Goal: Information Seeking & Learning: Learn about a topic

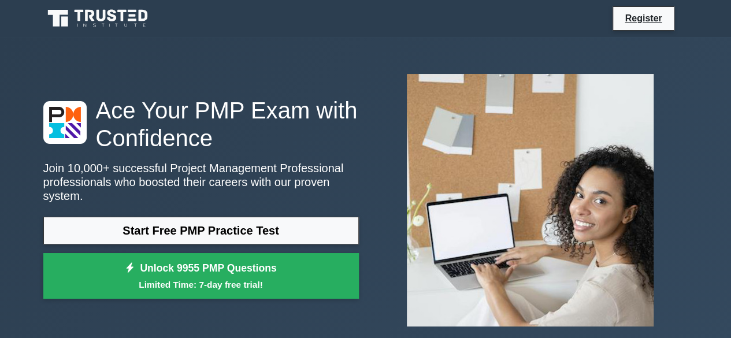
click at [327, 232] on link "Start Free PMP Practice Test" at bounding box center [200, 231] width 315 height 28
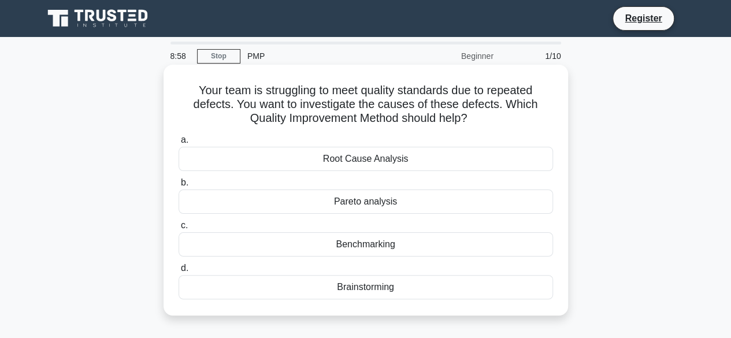
click at [373, 159] on div "Root Cause Analysis" at bounding box center [365, 159] width 374 height 24
click at [178, 144] on input "a. Root Cause Analysis" at bounding box center [178, 140] width 0 height 8
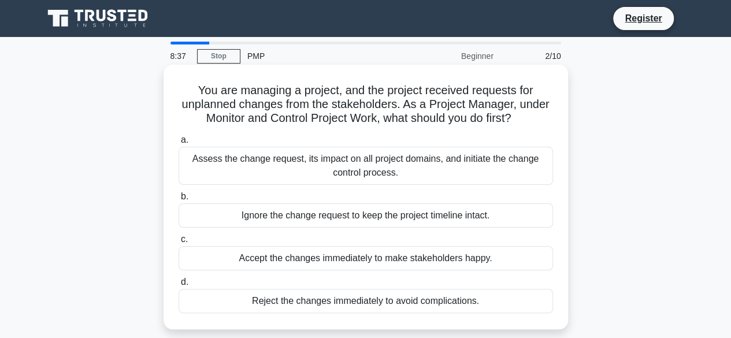
scroll to position [58, 0]
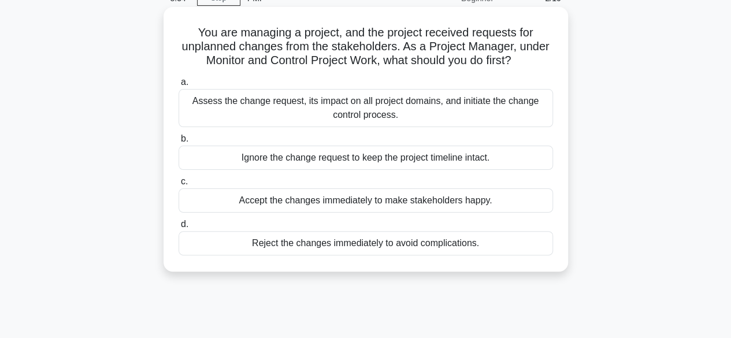
click at [461, 114] on div "Assess the change request, its impact on all project domains, and initiate the …" at bounding box center [365, 108] width 374 height 38
click at [178, 86] on input "a. Assess the change request, its impact on all project domains, and initiate t…" at bounding box center [178, 83] width 0 height 8
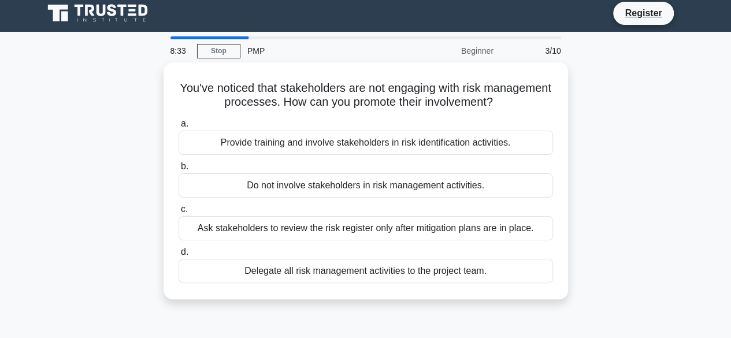
scroll to position [0, 0]
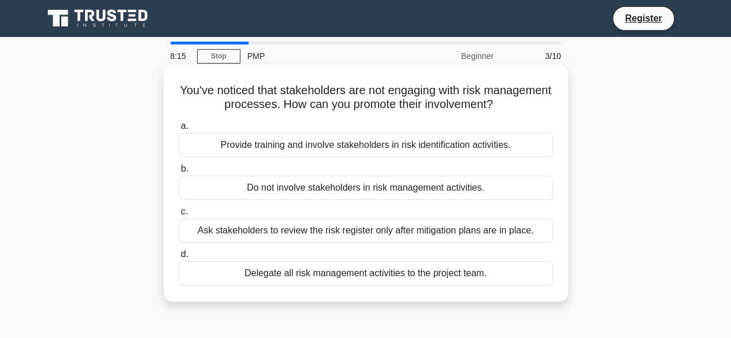
click at [400, 151] on div "Provide training and involve stakeholders in risk identification activities." at bounding box center [365, 145] width 374 height 24
click at [178, 130] on input "a. Provide training and involve stakeholders in risk identification activities." at bounding box center [178, 126] width 0 height 8
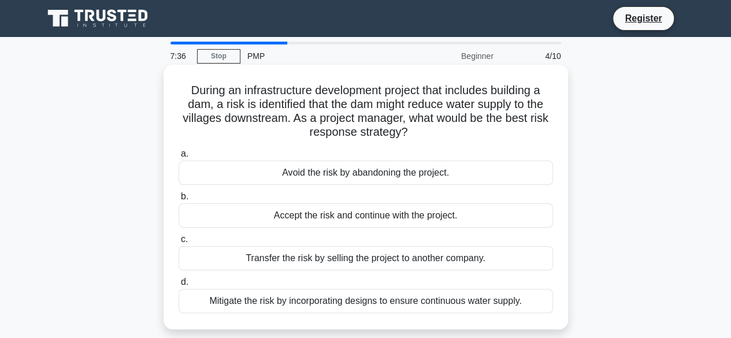
click at [422, 304] on div "Mitigate the risk by incorporating designs to ensure continuous water supply." at bounding box center [365, 301] width 374 height 24
click at [178, 286] on input "d. Mitigate the risk by incorporating designs to ensure continuous water supply." at bounding box center [178, 282] width 0 height 8
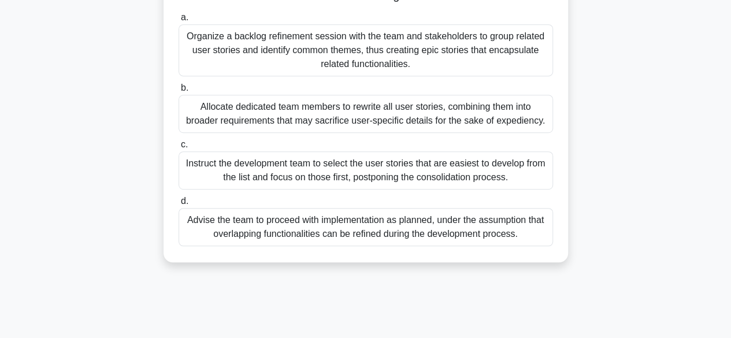
scroll to position [286, 0]
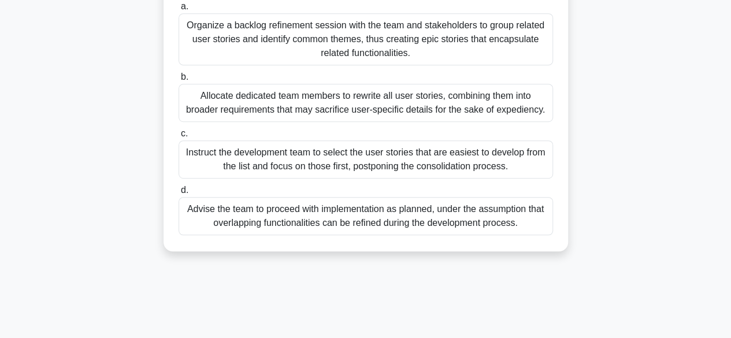
click at [289, 51] on div "Organize a backlog refinement session with the team and stakeholders to group r…" at bounding box center [365, 39] width 374 height 52
click at [178, 10] on input "a. Organize a backlog refinement session with the team and stakeholders to grou…" at bounding box center [178, 7] width 0 height 8
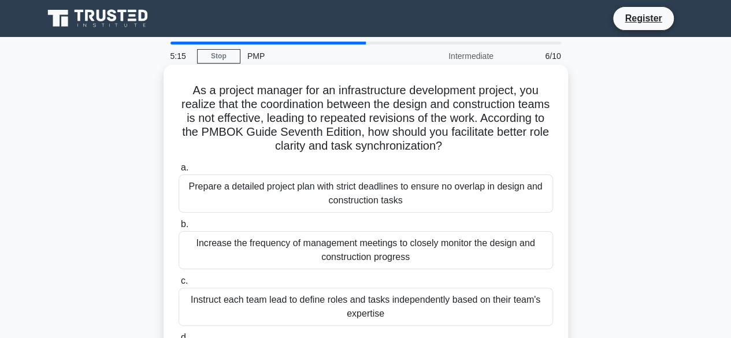
scroll to position [58, 0]
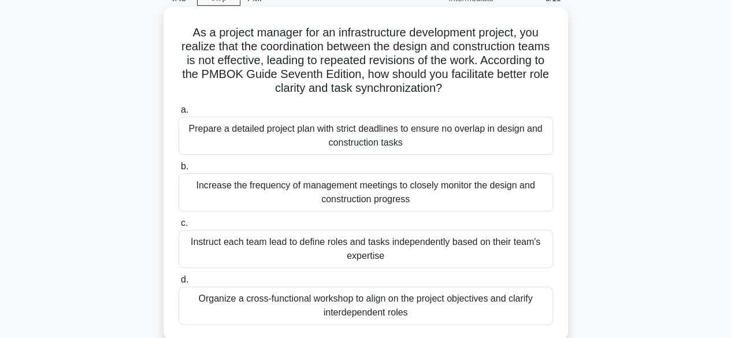
click at [305, 314] on div "Organize a cross-functional workshop to align on the project objectives and cla…" at bounding box center [365, 305] width 374 height 38
click at [178, 284] on input "d. Organize a cross-functional workshop to align on the project objectives and …" at bounding box center [178, 280] width 0 height 8
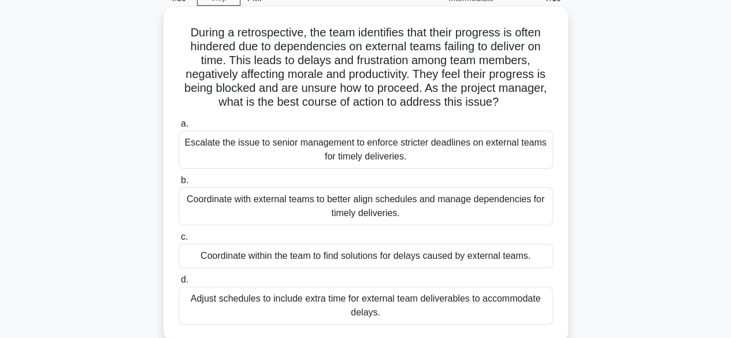
click at [334, 212] on div "Coordinate with external teams to better align schedules and manage dependencie…" at bounding box center [365, 206] width 374 height 38
click at [178, 184] on input "b. Coordinate with external teams to better align schedules and manage dependen…" at bounding box center [178, 181] width 0 height 8
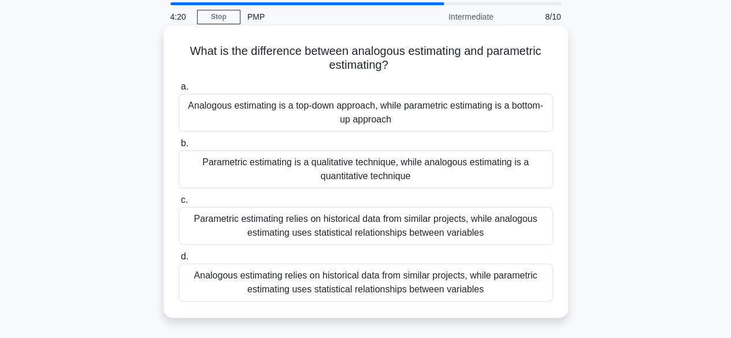
scroll to position [115, 0]
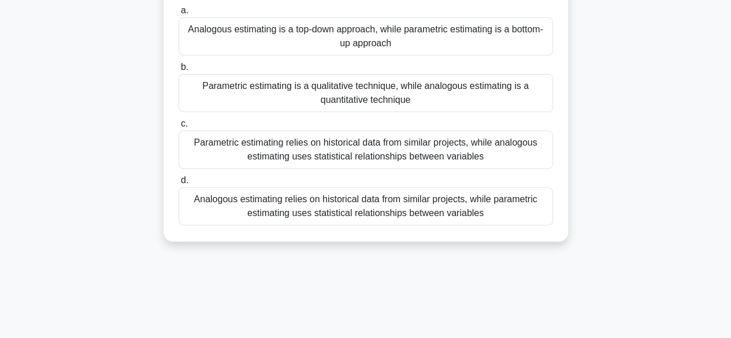
click at [363, 208] on div "Analogous estimating relies on historical data from similar projects, while par…" at bounding box center [365, 206] width 374 height 38
click at [178, 184] on input "d. Analogous estimating relies on historical data from similar projects, while …" at bounding box center [178, 181] width 0 height 8
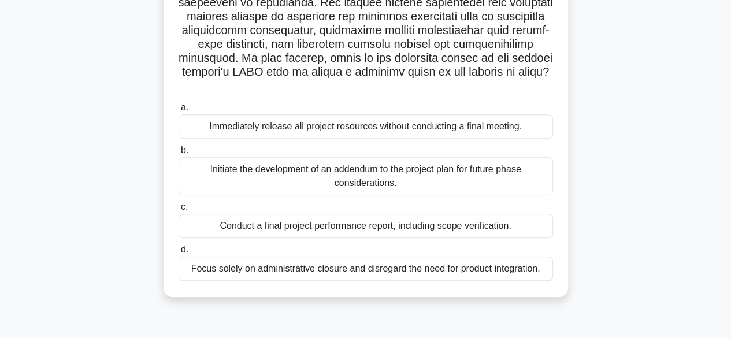
scroll to position [231, 0]
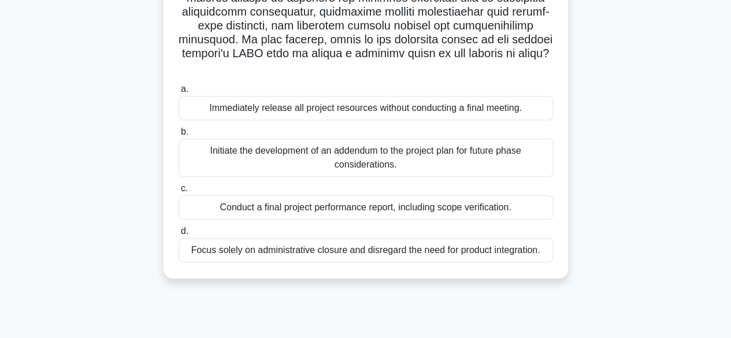
click at [357, 215] on div "Conduct a final project performance report, including scope verification." at bounding box center [365, 207] width 374 height 24
click at [178, 192] on input "c. Conduct a final project performance report, including scope verification." at bounding box center [178, 189] width 0 height 8
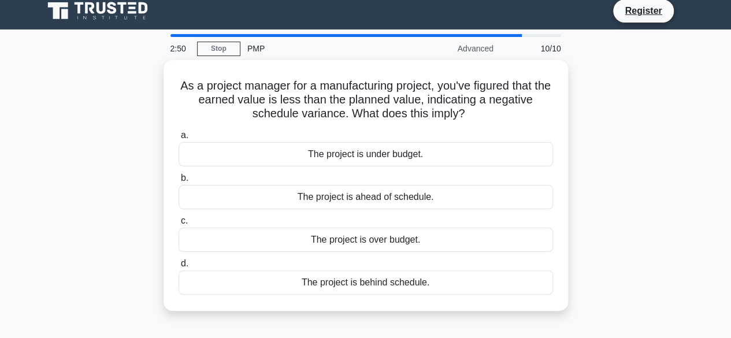
scroll to position [0, 0]
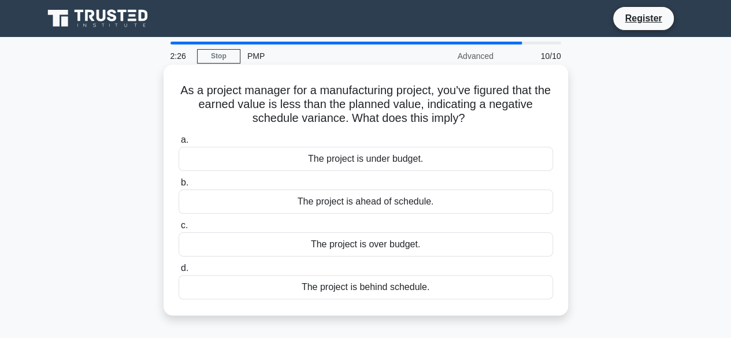
click at [431, 289] on div "The project is behind schedule." at bounding box center [365, 287] width 374 height 24
click at [178, 272] on input "d. The project is behind schedule." at bounding box center [178, 268] width 0 height 8
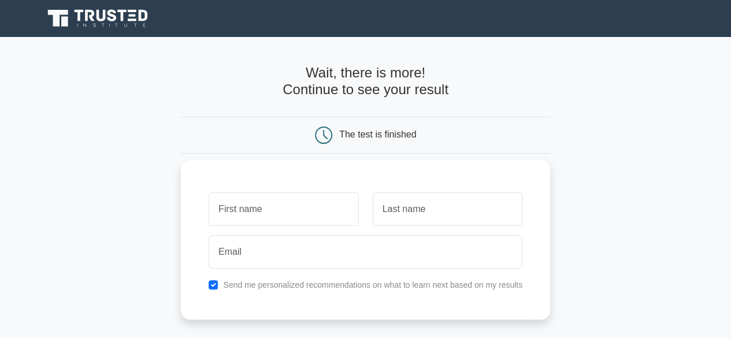
click at [308, 217] on input "text" at bounding box center [283, 208] width 150 height 33
type input "madhuri"
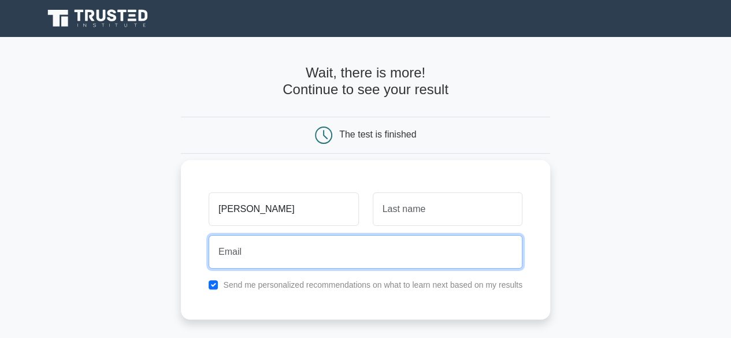
click at [297, 249] on input "email" at bounding box center [365, 251] width 314 height 33
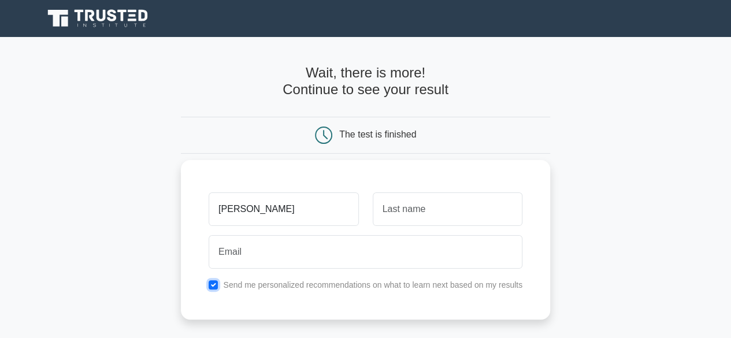
click at [213, 281] on input "checkbox" at bounding box center [212, 284] width 9 height 9
checkbox input "false"
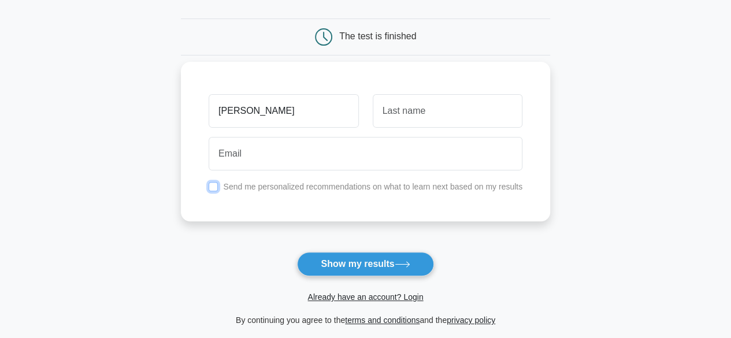
scroll to position [115, 0]
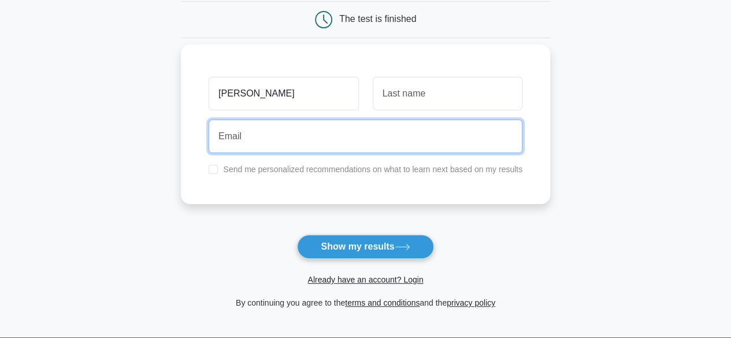
click at [295, 129] on input "email" at bounding box center [365, 136] width 314 height 33
type input "[EMAIL_ADDRESS][DOMAIN_NAME]"
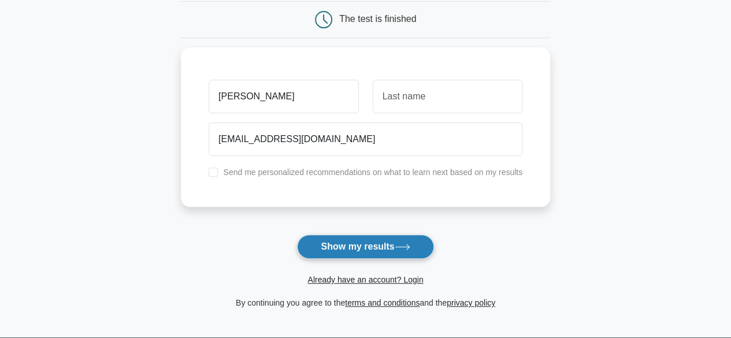
click at [364, 254] on button "Show my results" at bounding box center [365, 246] width 136 height 24
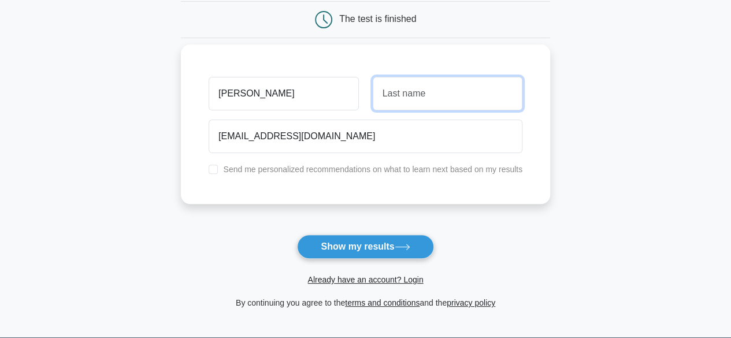
click at [419, 95] on input "text" at bounding box center [447, 93] width 150 height 33
type input "ware"
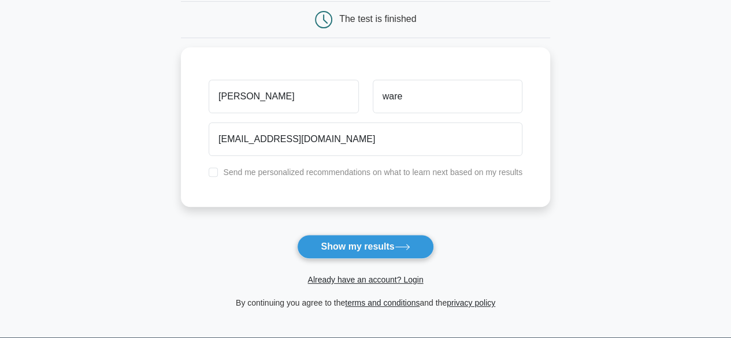
click at [360, 259] on div "Already have an account? Login" at bounding box center [365, 273] width 369 height 28
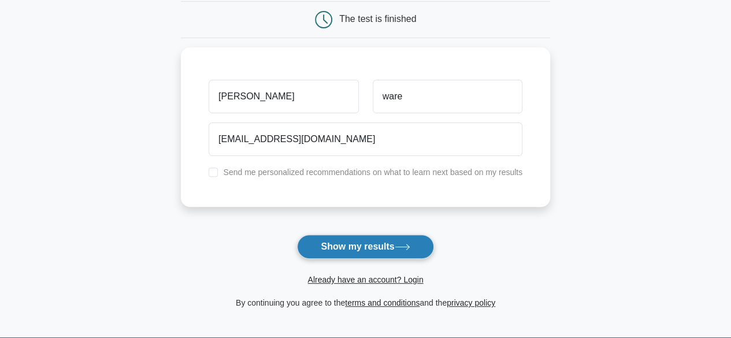
click at [364, 240] on button "Show my results" at bounding box center [365, 246] width 136 height 24
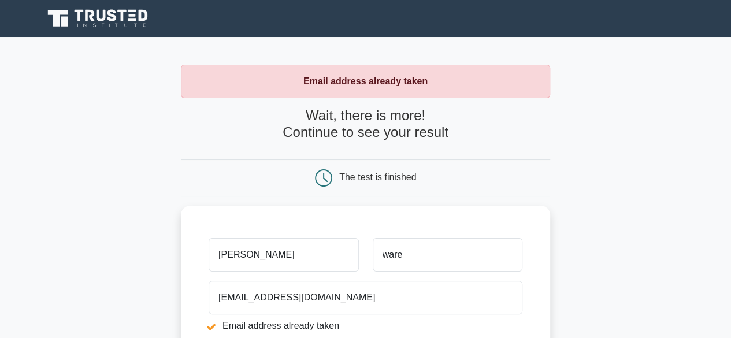
click at [393, 136] on h4 "Wait, there is more! Continue to see your result" at bounding box center [365, 123] width 369 height 33
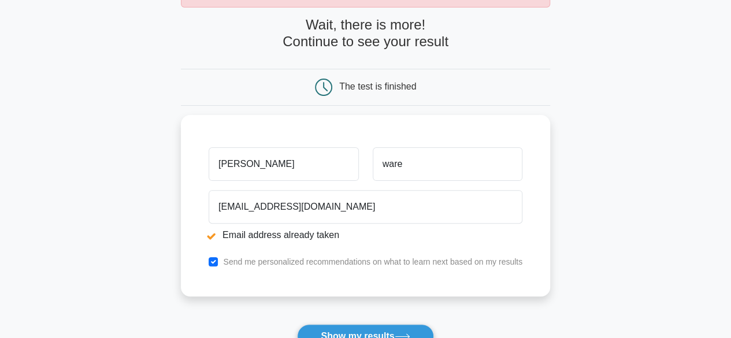
scroll to position [173, 0]
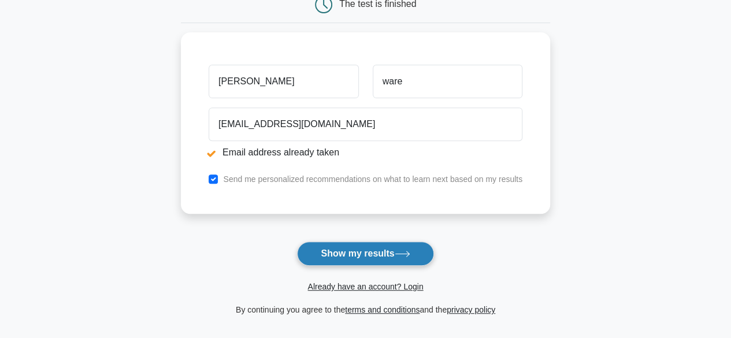
click at [365, 255] on button "Show my results" at bounding box center [365, 253] width 136 height 24
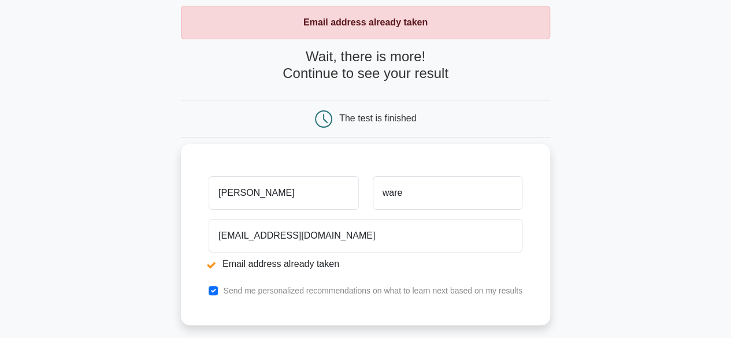
scroll to position [115, 0]
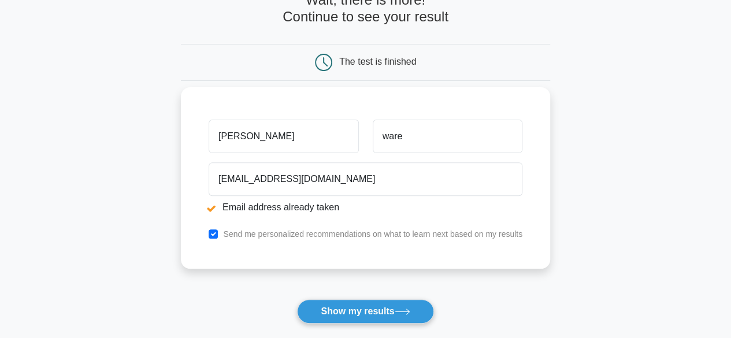
click at [211, 208] on li "Email address already taken" at bounding box center [365, 207] width 314 height 14
click at [217, 233] on input "checkbox" at bounding box center [212, 233] width 9 height 9
checkbox input "false"
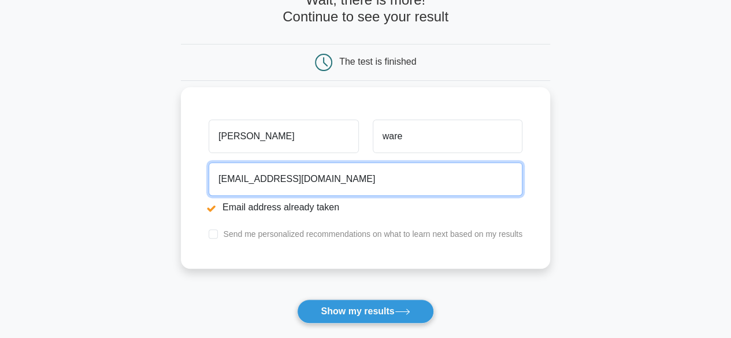
click at [227, 174] on input "waremadhuri@gmail.com" at bounding box center [365, 178] width 314 height 33
type input "v"
drag, startPoint x: 357, startPoint y: 181, endPoint x: 287, endPoint y: 180, distance: 69.9
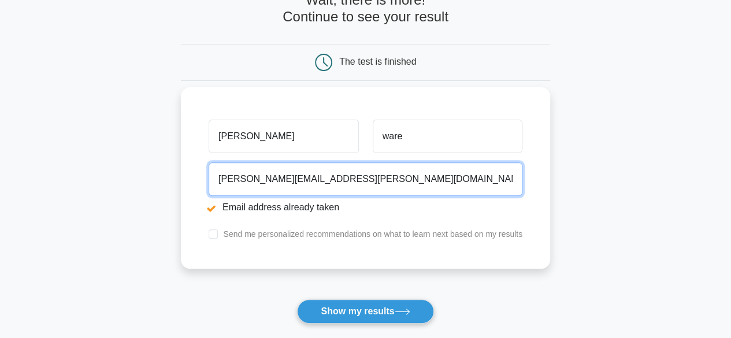
click at [287, 180] on input "madhuri.thakkar@acg-world.com" at bounding box center [365, 178] width 314 height 33
type input "@acg-world.commadhuri.thakkar"
click at [312, 180] on input "@acg-world.commadhuri.thakkar" at bounding box center [365, 178] width 314 height 33
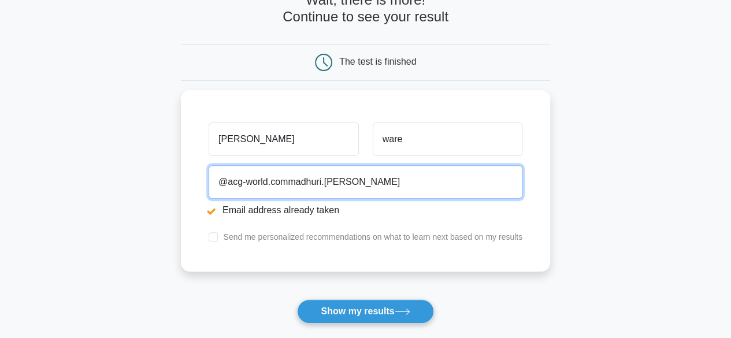
drag, startPoint x: 375, startPoint y: 180, endPoint x: 172, endPoint y: 179, distance: 203.9
click at [172, 179] on main "Email address already taken Wait, there is more! Continue to see your result Th…" at bounding box center [365, 161] width 731 height 480
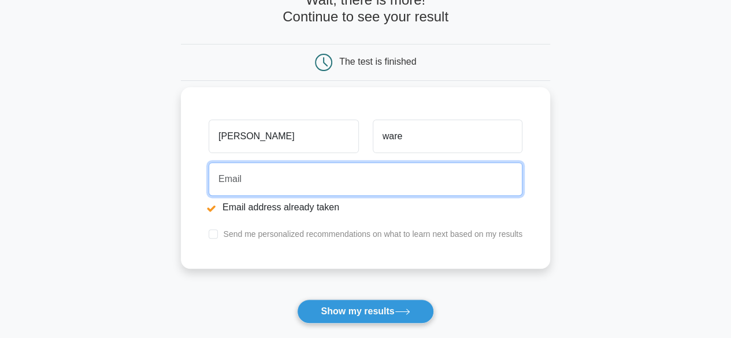
click at [269, 179] on input "email" at bounding box center [365, 178] width 314 height 33
type input "v"
click at [273, 177] on input "email" at bounding box center [365, 178] width 314 height 33
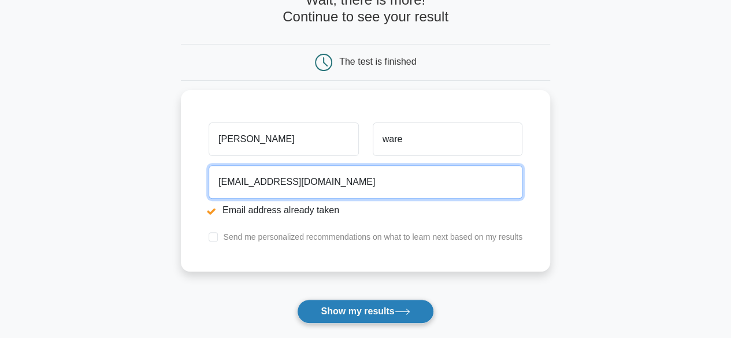
type input "madhuriware23@gmail.com"
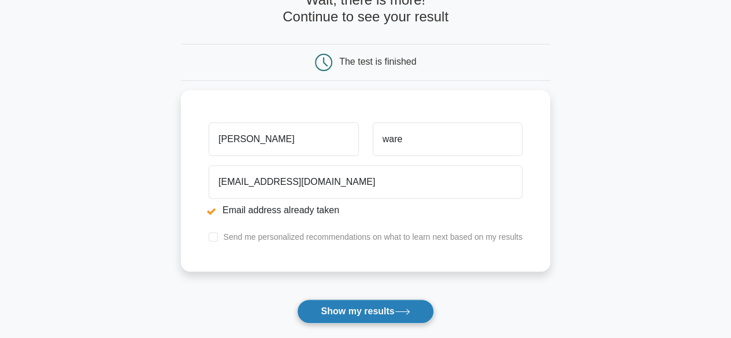
click at [322, 310] on button "Show my results" at bounding box center [365, 311] width 136 height 24
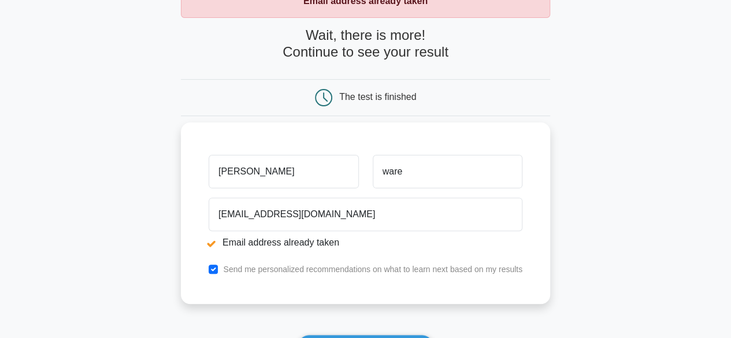
scroll to position [115, 0]
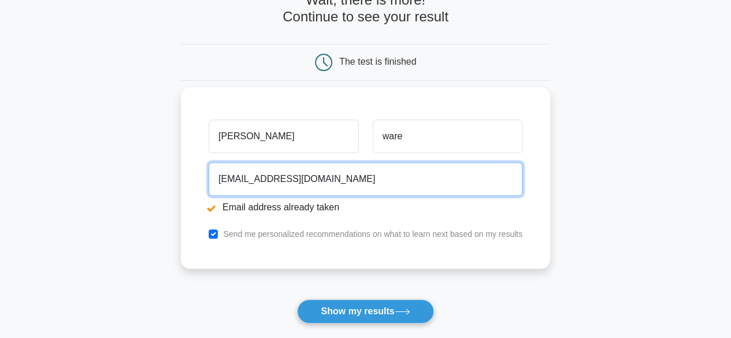
click at [354, 184] on input "[EMAIL_ADDRESS][DOMAIN_NAME]" at bounding box center [365, 178] width 314 height 33
drag, startPoint x: 280, startPoint y: 178, endPoint x: 271, endPoint y: 177, distance: 8.8
click at [271, 177] on input "[EMAIL_ADDRESS][DOMAIN_NAME]" at bounding box center [365, 178] width 314 height 33
click at [268, 178] on input "madhuriware23@gmail.com" at bounding box center [365, 178] width 314 height 33
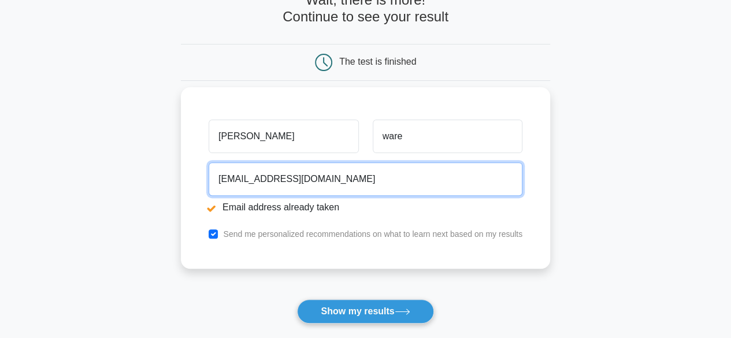
click at [261, 178] on input "madhuriware23@gmail.com" at bounding box center [365, 178] width 314 height 33
click at [255, 180] on input "madhuriware23@gmail.com" at bounding box center [365, 178] width 314 height 33
drag, startPoint x: 271, startPoint y: 178, endPoint x: 254, endPoint y: 177, distance: 16.8
click at [254, 177] on input "madhuriware23@gmail.com" at bounding box center [365, 178] width 314 height 33
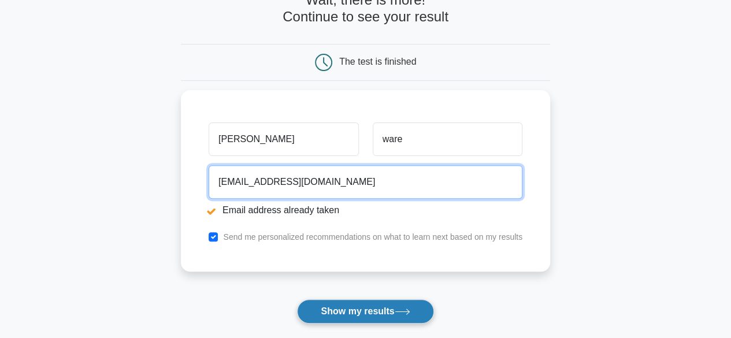
type input "madhurithakkar23@gmail.com"
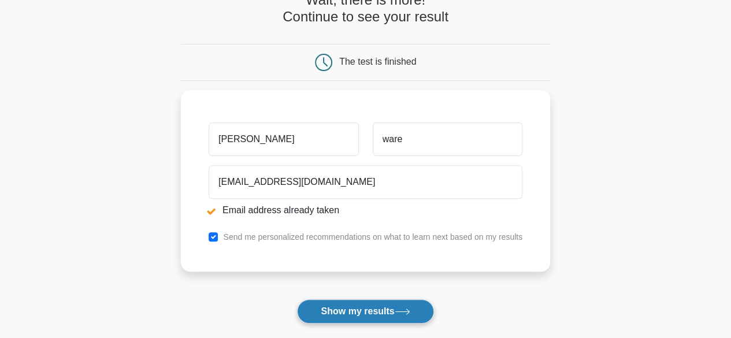
click at [359, 314] on button "Show my results" at bounding box center [365, 311] width 136 height 24
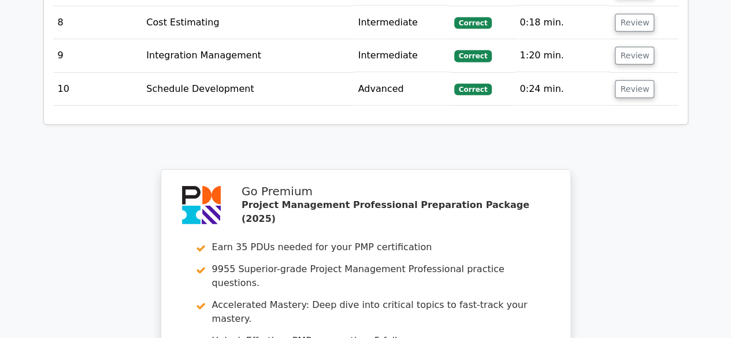
scroll to position [1963, 0]
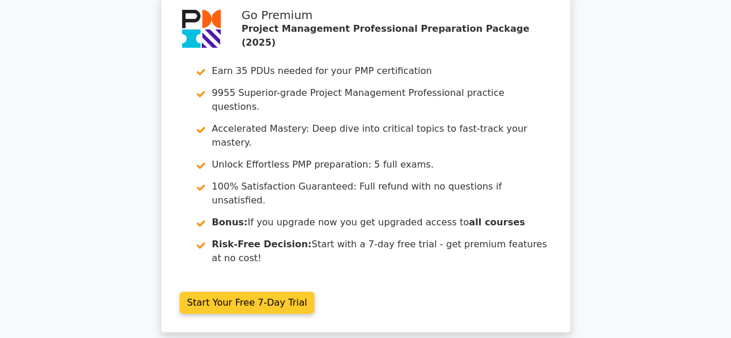
click at [233, 292] on link "Start Your Free 7-Day Trial" at bounding box center [247, 303] width 135 height 22
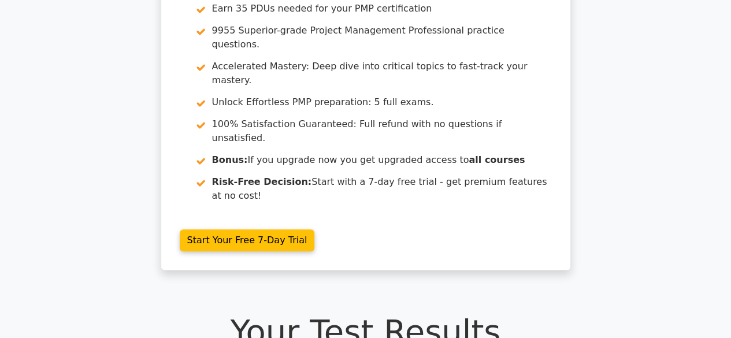
scroll to position [0, 0]
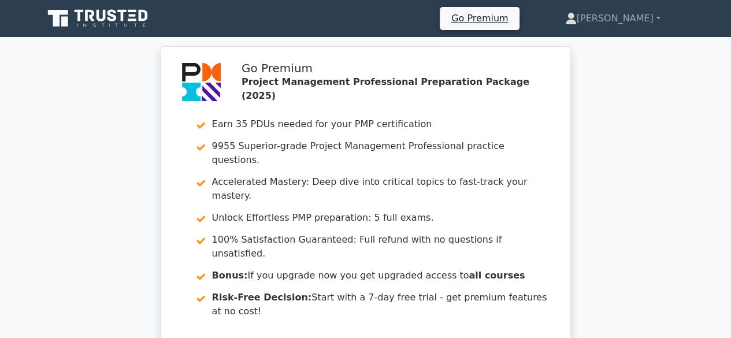
click at [96, 17] on icon at bounding box center [98, 19] width 111 height 22
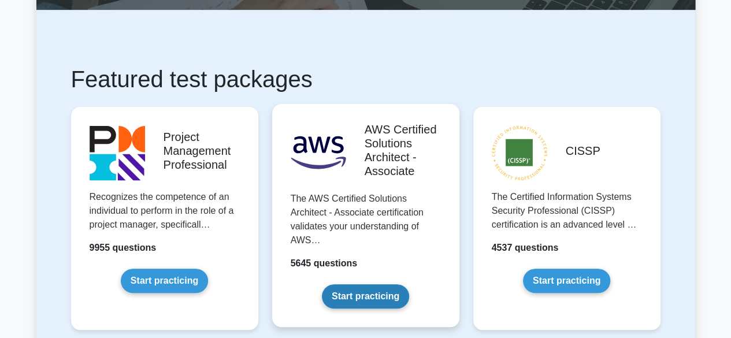
scroll to position [231, 0]
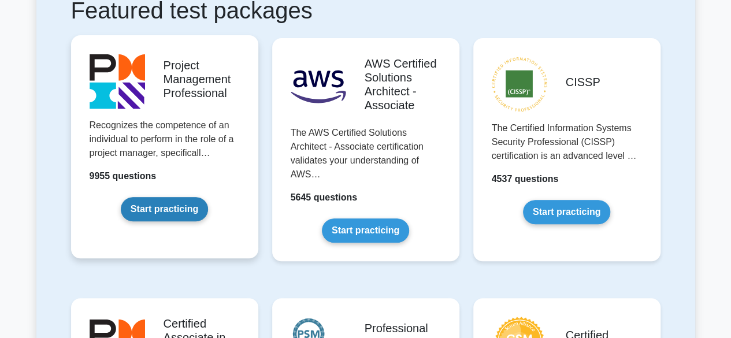
click at [157, 207] on link "Start practicing" at bounding box center [164, 209] width 87 height 24
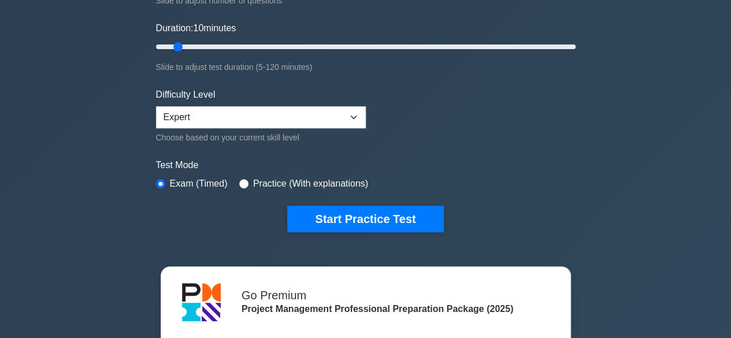
scroll to position [231, 0]
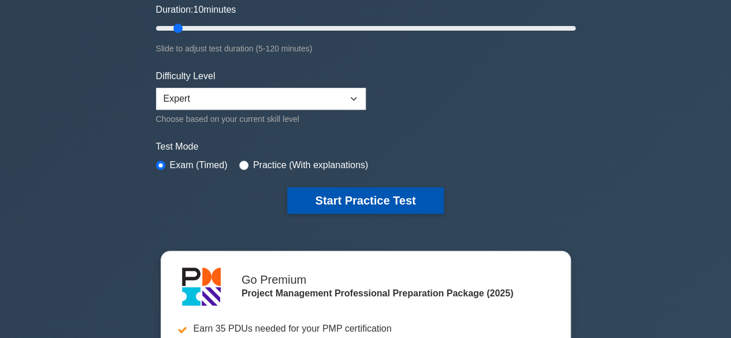
click at [364, 200] on button "Start Practice Test" at bounding box center [365, 200] width 156 height 27
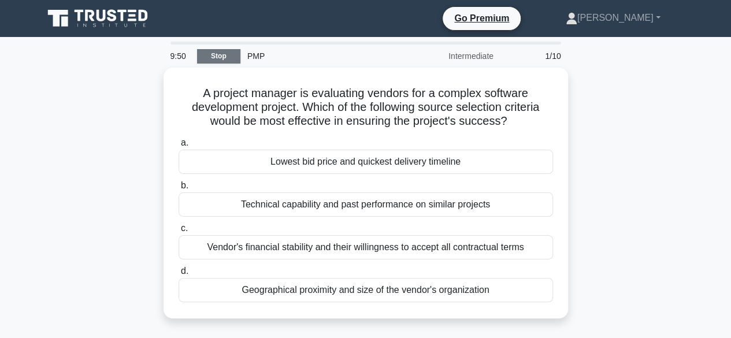
click at [216, 59] on link "Stop" at bounding box center [218, 56] width 43 height 14
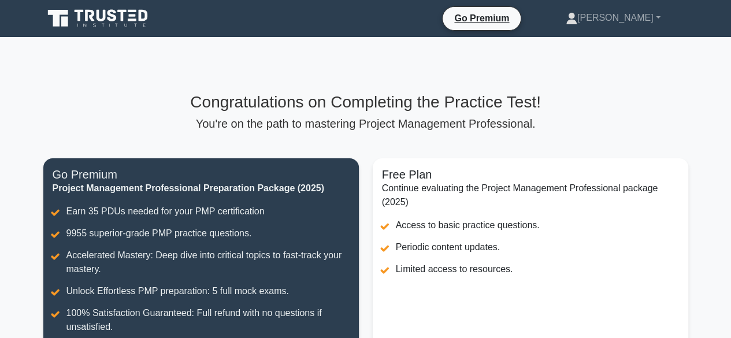
click at [102, 23] on icon at bounding box center [98, 19] width 111 height 22
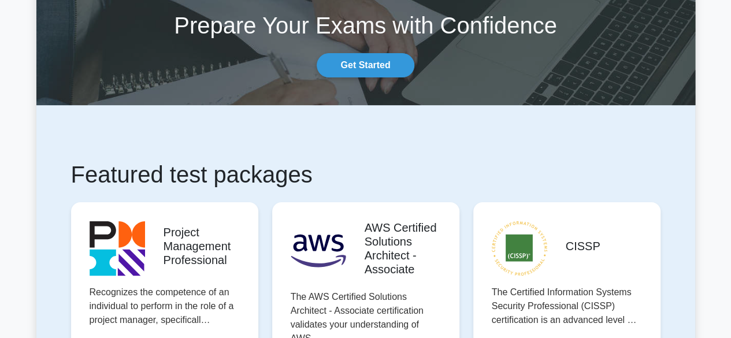
scroll to position [115, 0]
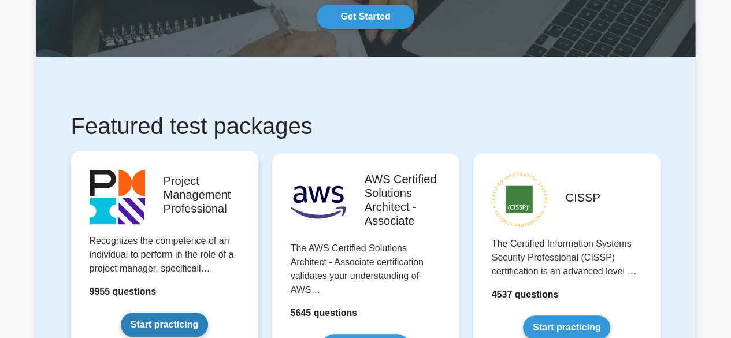
click at [184, 312] on link "Start practicing" at bounding box center [164, 324] width 87 height 24
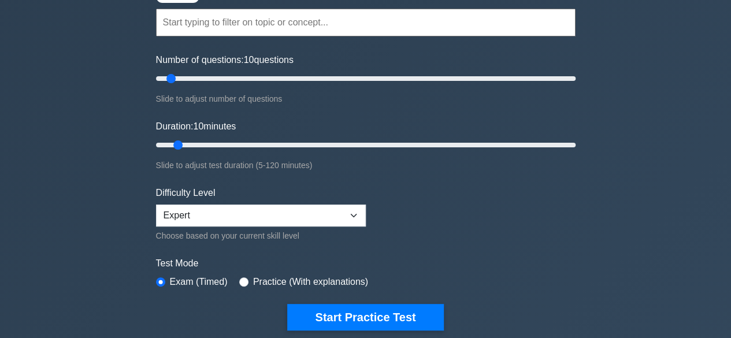
scroll to position [115, 0]
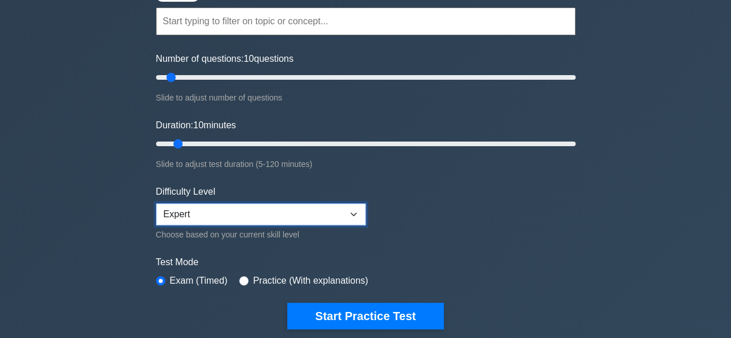
click at [327, 212] on select "Beginner Intermediate Expert" at bounding box center [261, 214] width 210 height 22
click at [448, 235] on form "Topics Scope Management Time Management Cost Management Quality Management Risk…" at bounding box center [365, 150] width 419 height 357
click at [325, 214] on select "Beginner Intermediate Expert" at bounding box center [261, 214] width 210 height 22
click at [156, 203] on select "Beginner Intermediate Expert" at bounding box center [261, 214] width 210 height 22
click at [378, 264] on label "Test Mode" at bounding box center [365, 262] width 419 height 14
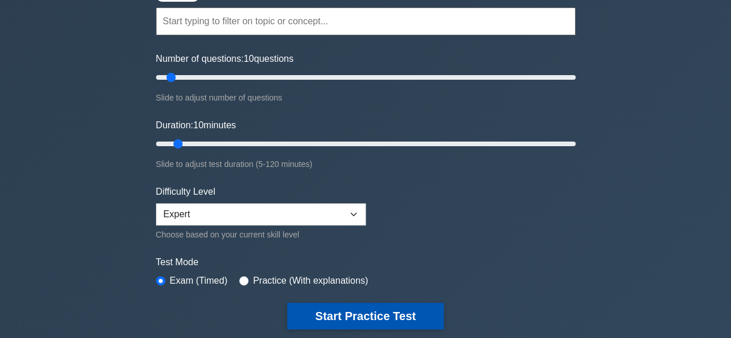
click at [358, 314] on button "Start Practice Test" at bounding box center [365, 316] width 156 height 27
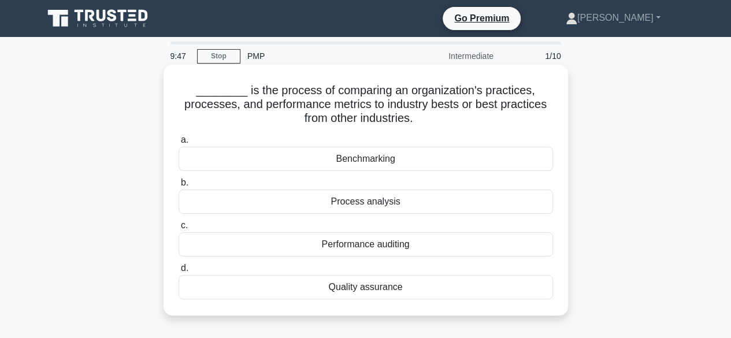
click at [410, 162] on div "Benchmarking" at bounding box center [365, 159] width 374 height 24
click at [178, 144] on input "a. Benchmarking" at bounding box center [178, 140] width 0 height 8
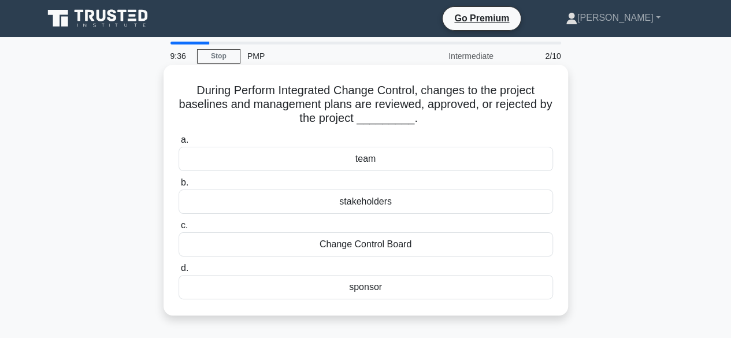
click at [386, 248] on div "Change Control Board" at bounding box center [365, 244] width 374 height 24
click at [178, 229] on input "c. Change Control Board" at bounding box center [178, 226] width 0 height 8
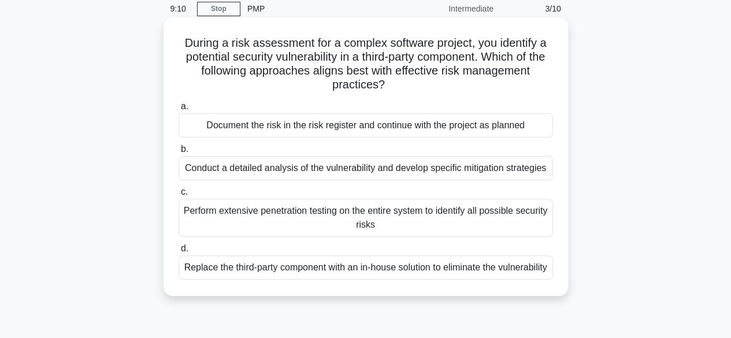
scroll to position [58, 0]
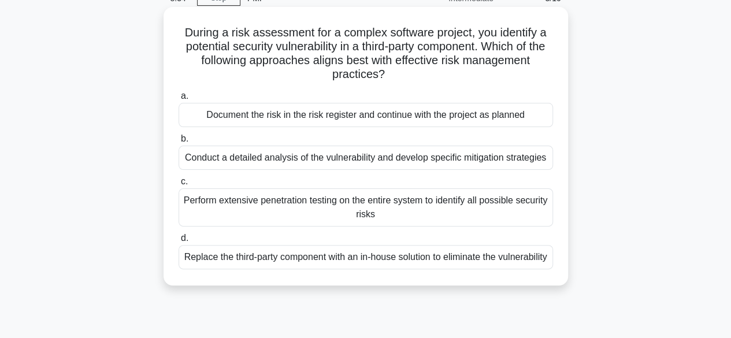
click at [318, 166] on div "Conduct a detailed analysis of the vulnerability and develop specific mitigatio…" at bounding box center [365, 158] width 374 height 24
click at [178, 143] on input "b. Conduct a detailed analysis of the vulnerability and develop specific mitiga…" at bounding box center [178, 139] width 0 height 8
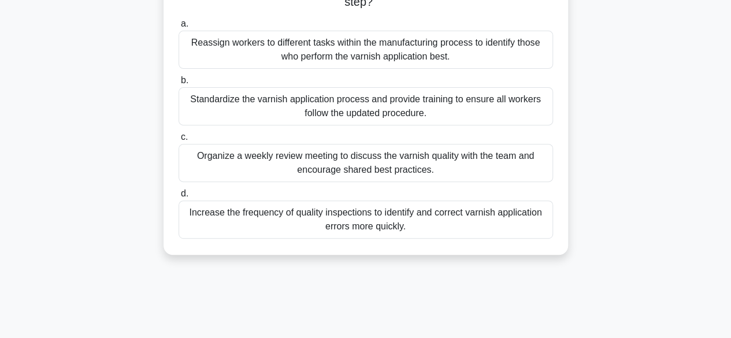
scroll to position [173, 0]
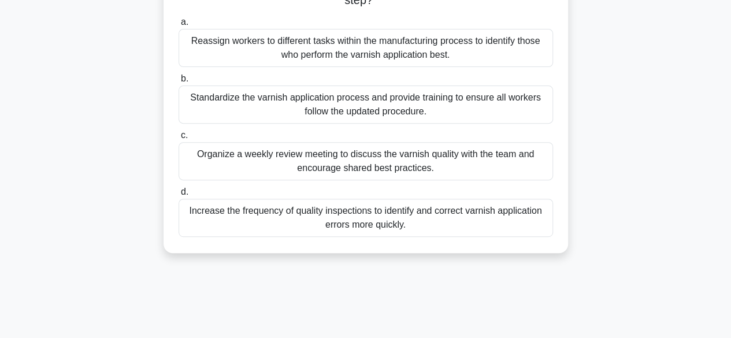
click at [338, 105] on div "Standardize the varnish application process and provide training to ensure all …" at bounding box center [365, 104] width 374 height 38
click at [178, 83] on input "b. Standardize the varnish application process and provide training to ensure a…" at bounding box center [178, 79] width 0 height 8
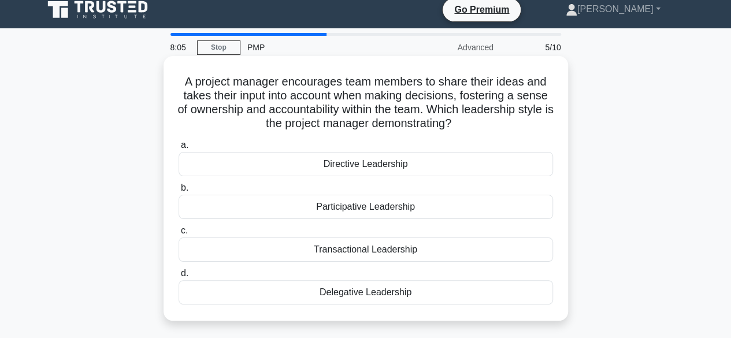
scroll to position [0, 0]
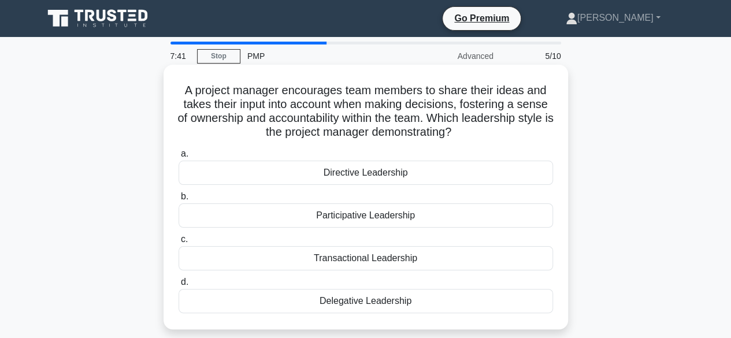
click at [387, 263] on div "Transactional Leadership" at bounding box center [365, 258] width 374 height 24
click at [178, 243] on input "c. Transactional Leadership" at bounding box center [178, 240] width 0 height 8
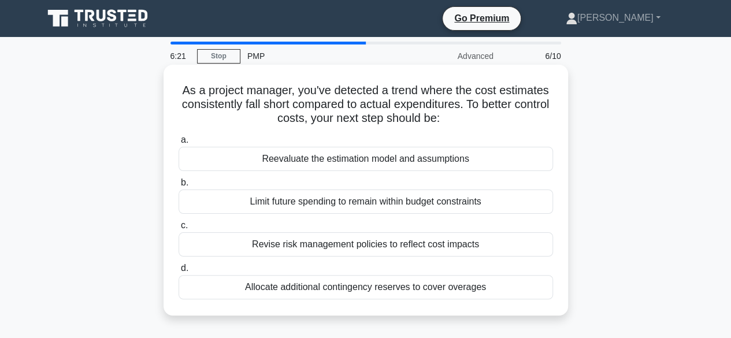
click at [346, 159] on div "Reevaluate the estimation model and assumptions" at bounding box center [365, 159] width 374 height 24
click at [178, 144] on input "a. Reevaluate the estimation model and assumptions" at bounding box center [178, 140] width 0 height 8
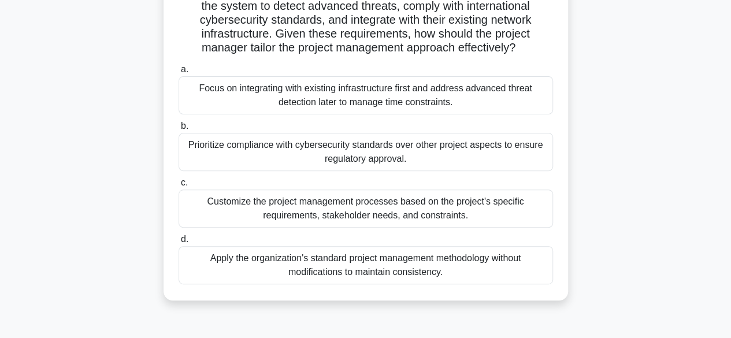
scroll to position [173, 0]
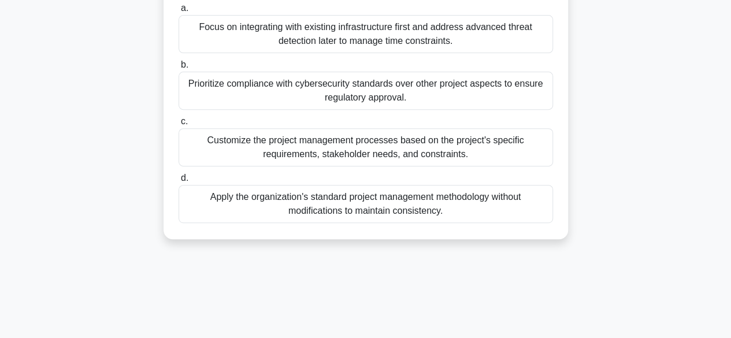
click at [305, 42] on div "Focus on integrating with existing infrastructure first and address advanced th…" at bounding box center [365, 34] width 374 height 38
click at [178, 12] on input "a. Focus on integrating with existing infrastructure first and address advanced…" at bounding box center [178, 9] width 0 height 8
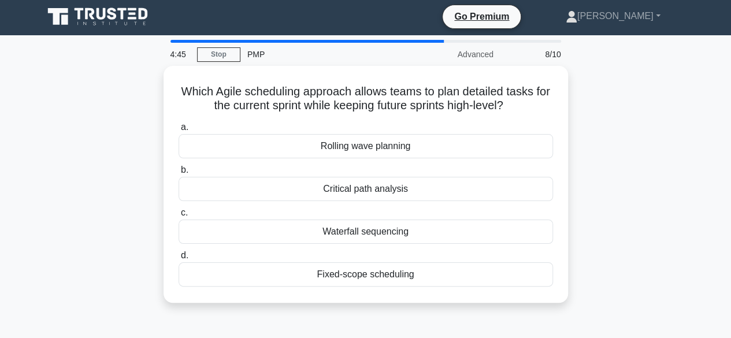
scroll to position [0, 0]
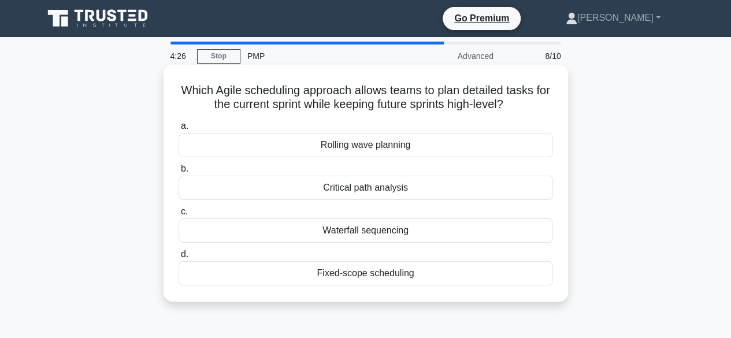
click at [400, 146] on div "Rolling wave planning" at bounding box center [365, 145] width 374 height 24
click at [178, 130] on input "a. Rolling wave planning" at bounding box center [178, 126] width 0 height 8
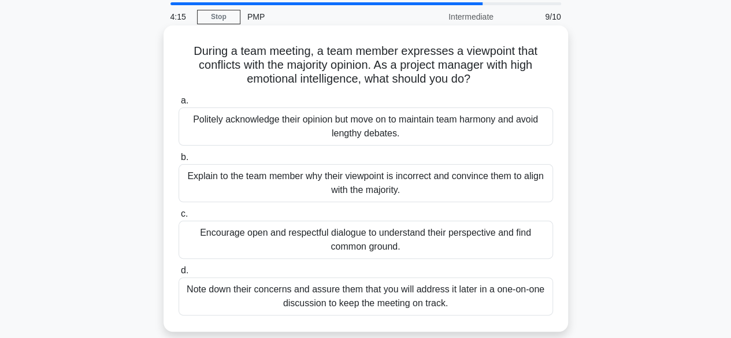
scroll to position [58, 0]
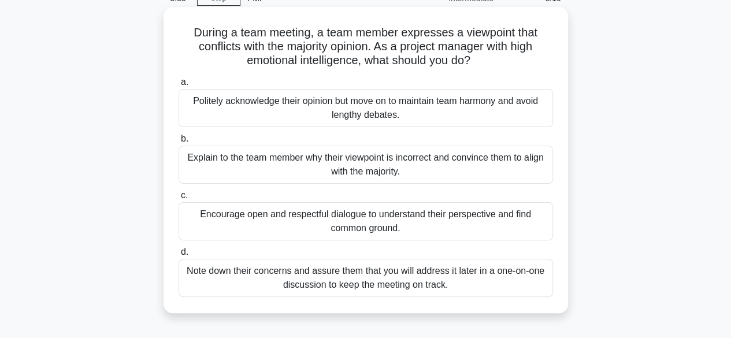
click at [455, 225] on div "Encourage open and respectful dialogue to understand their perspective and find…" at bounding box center [365, 221] width 374 height 38
click at [178, 199] on input "c. Encourage open and respectful dialogue to understand their perspective and f…" at bounding box center [178, 196] width 0 height 8
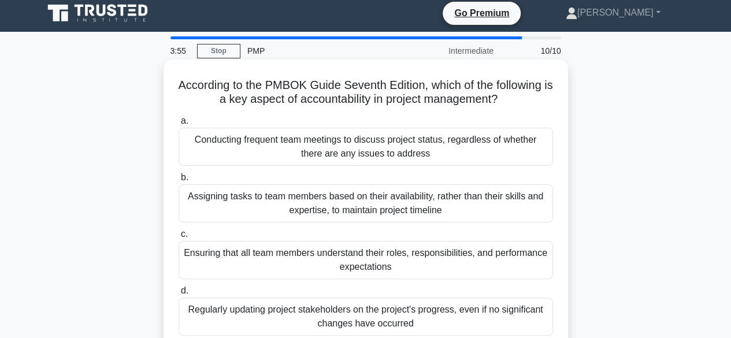
scroll to position [0, 0]
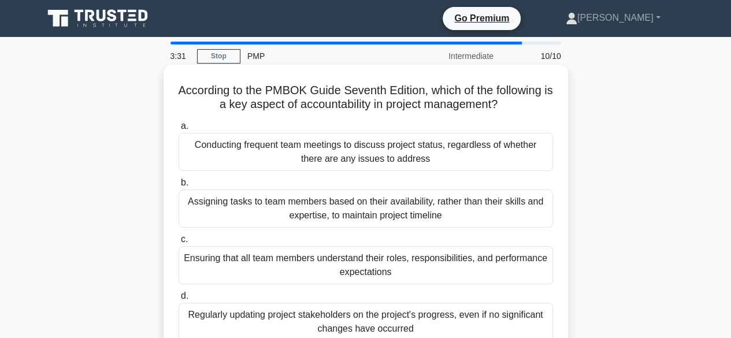
click at [428, 322] on div "Regularly updating project stakeholders on the project's progress, even if no s…" at bounding box center [365, 322] width 374 height 38
click at [178, 300] on input "d. Regularly updating project stakeholders on the project's progress, even if n…" at bounding box center [178, 296] width 0 height 8
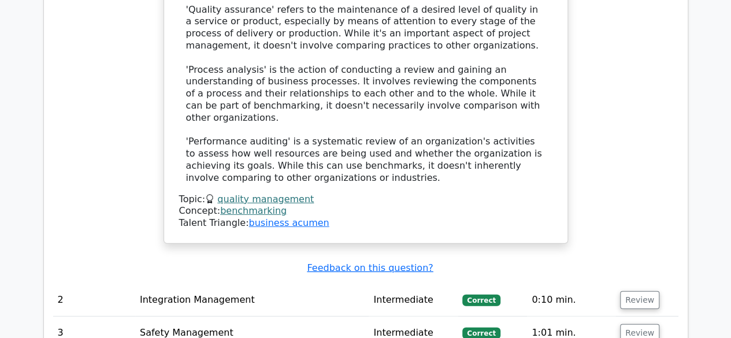
scroll to position [1675, 0]
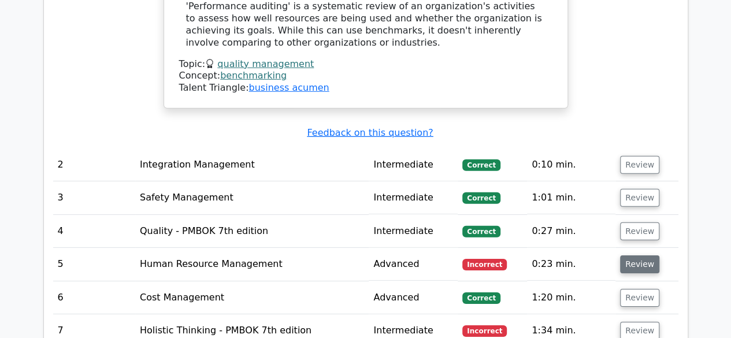
click at [635, 255] on button "Review" at bounding box center [639, 264] width 39 height 18
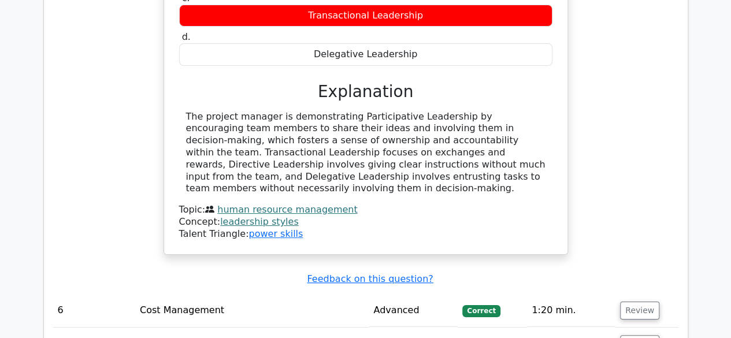
scroll to position [2252, 0]
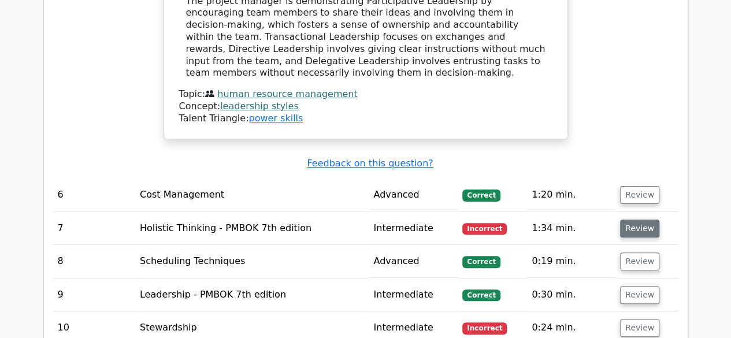
click at [647, 219] on button "Review" at bounding box center [639, 228] width 39 height 18
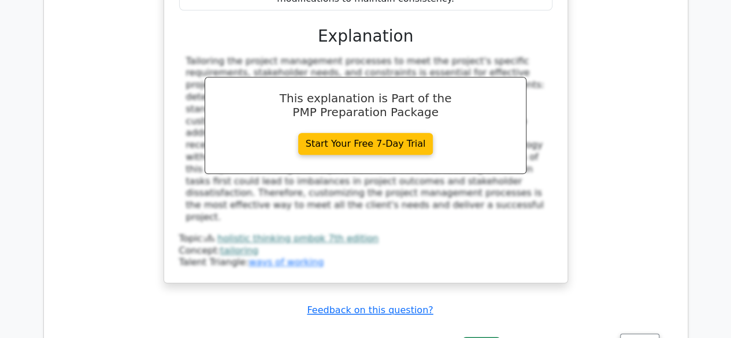
scroll to position [2830, 0]
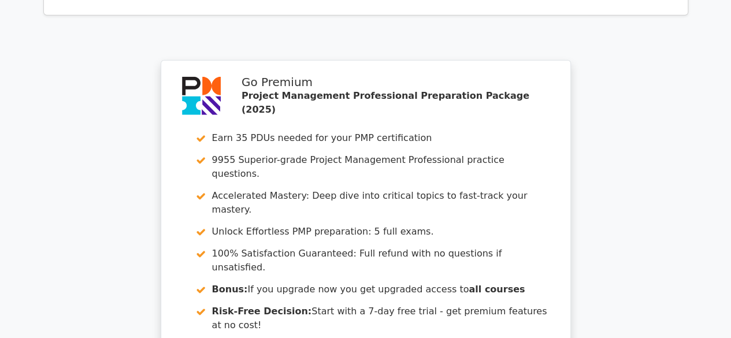
scroll to position [3927, 0]
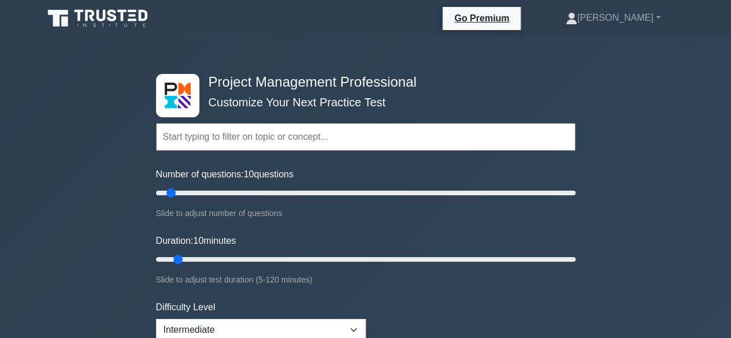
scroll to position [173, 0]
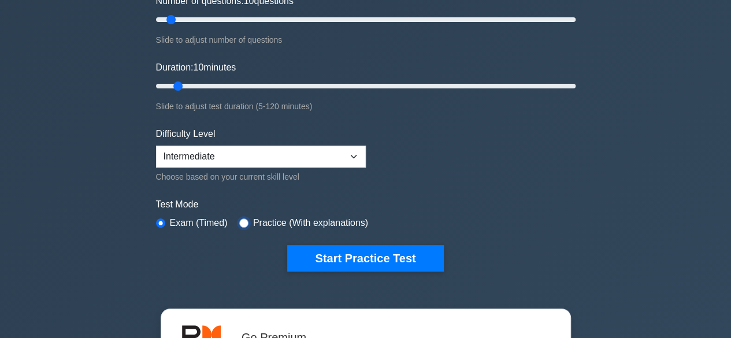
click at [243, 223] on input "radio" at bounding box center [243, 222] width 9 height 9
radio input "true"
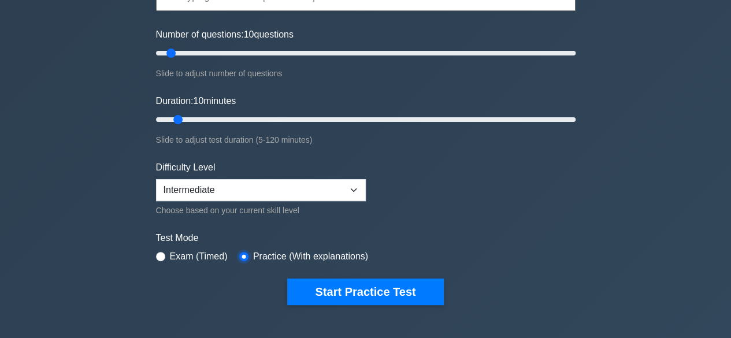
scroll to position [115, 0]
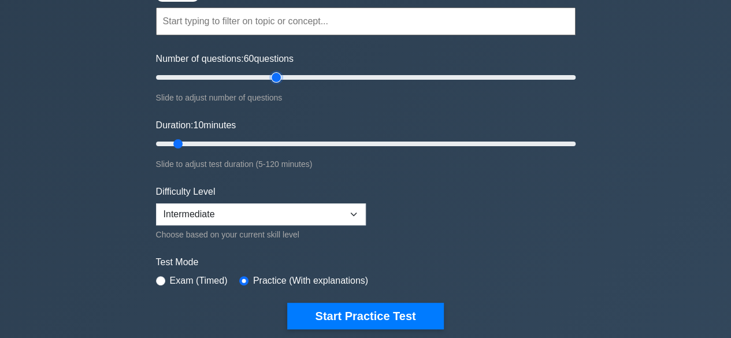
drag, startPoint x: 172, startPoint y: 73, endPoint x: 276, endPoint y: 92, distance: 105.6
type input "60"
click at [276, 84] on input "Number of questions: 60 questions" at bounding box center [365, 77] width 419 height 14
